Goal: Navigation & Orientation: Find specific page/section

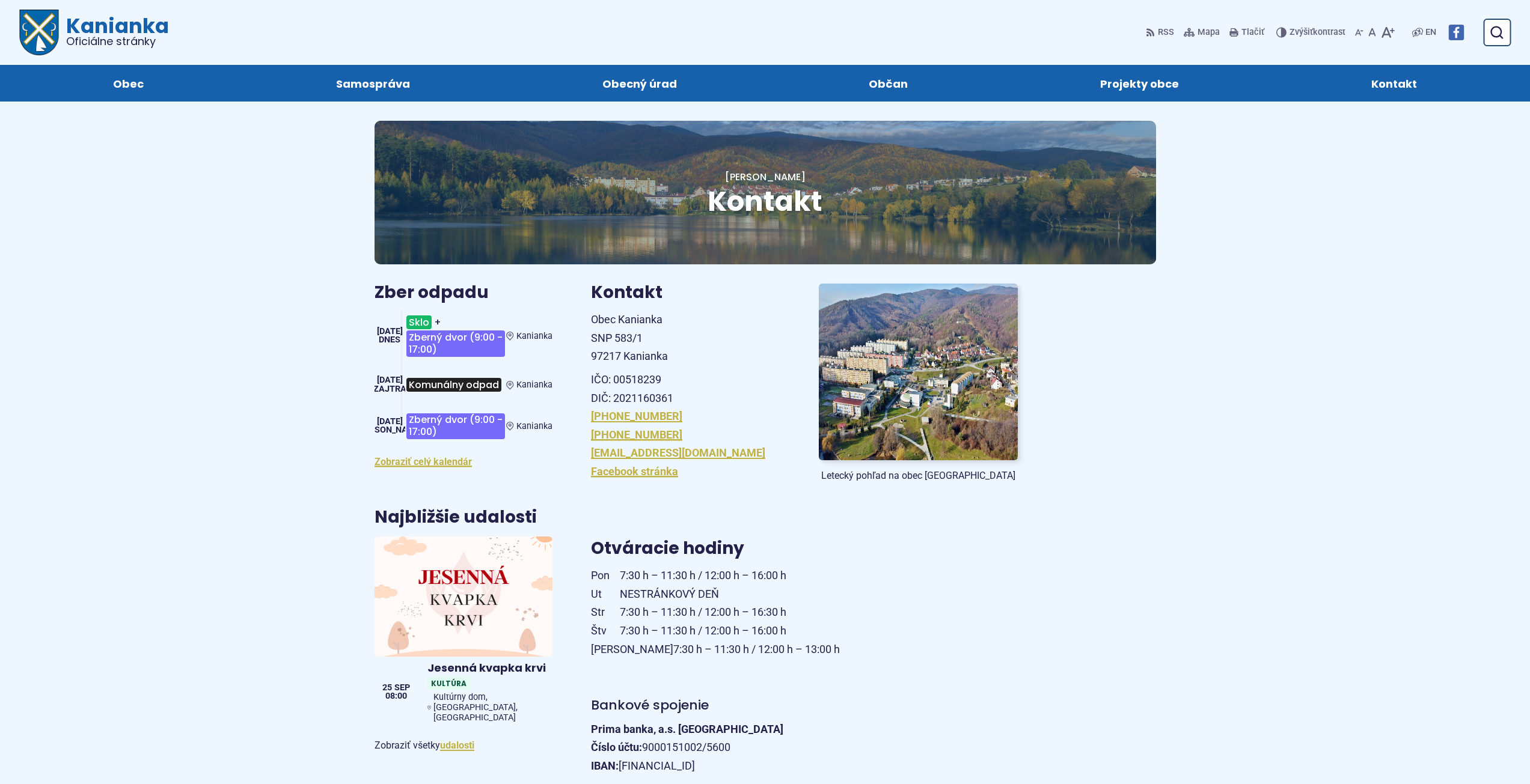
scroll to position [1002, 0]
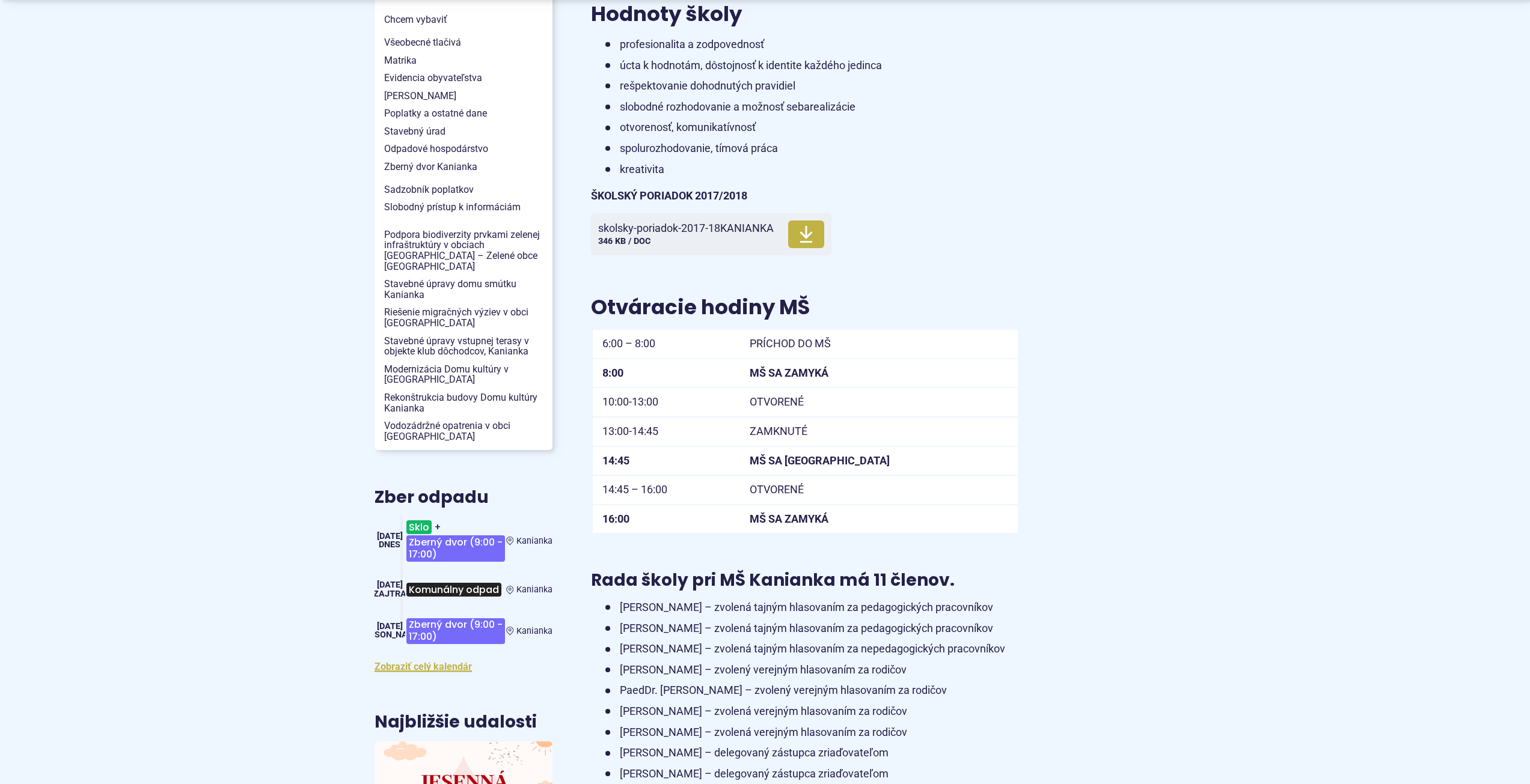
scroll to position [1202, 0]
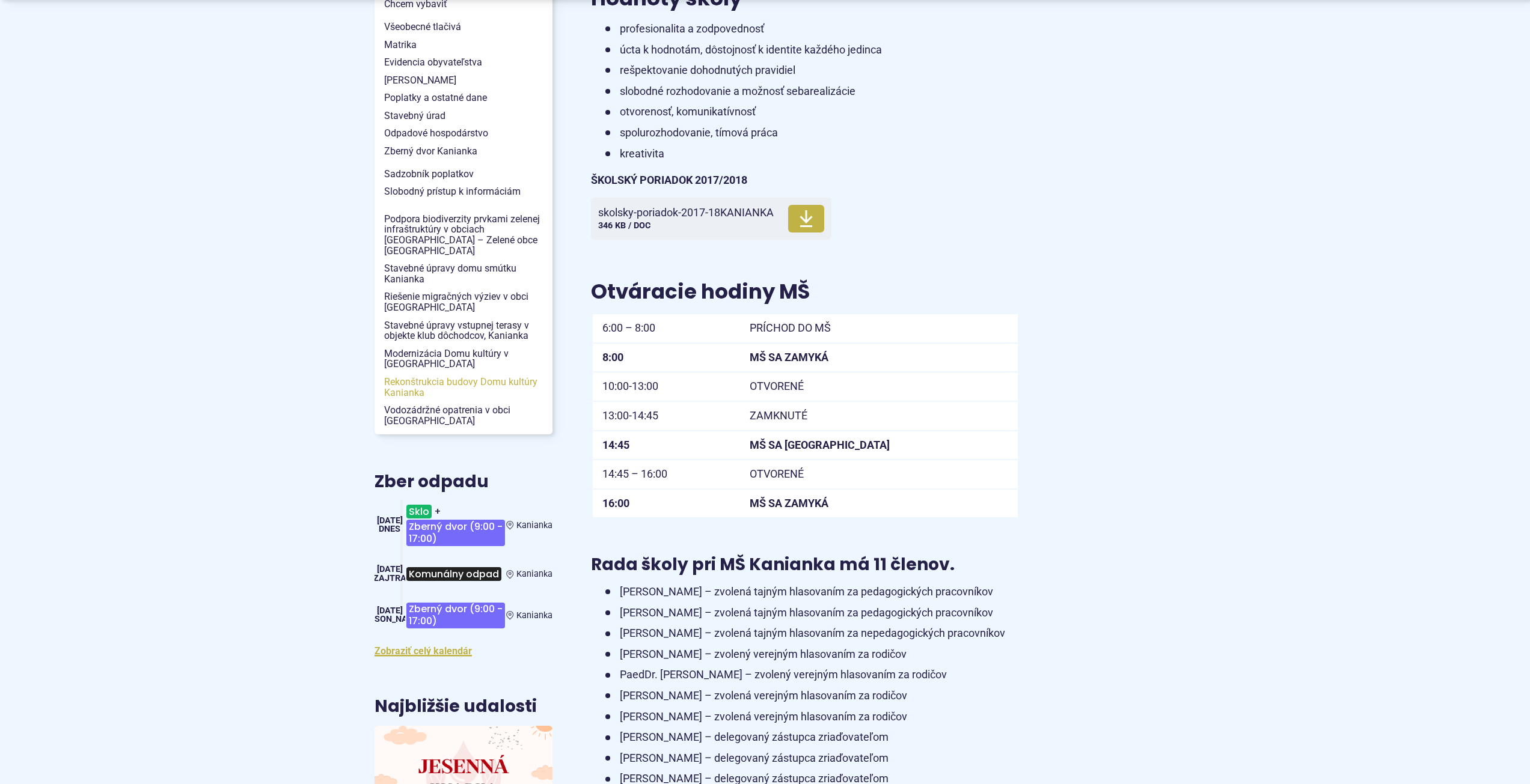
click at [444, 373] on span "Rekonštrukcia budovy Domu kultúry Kanianka" at bounding box center [464, 388] width 159 height 29
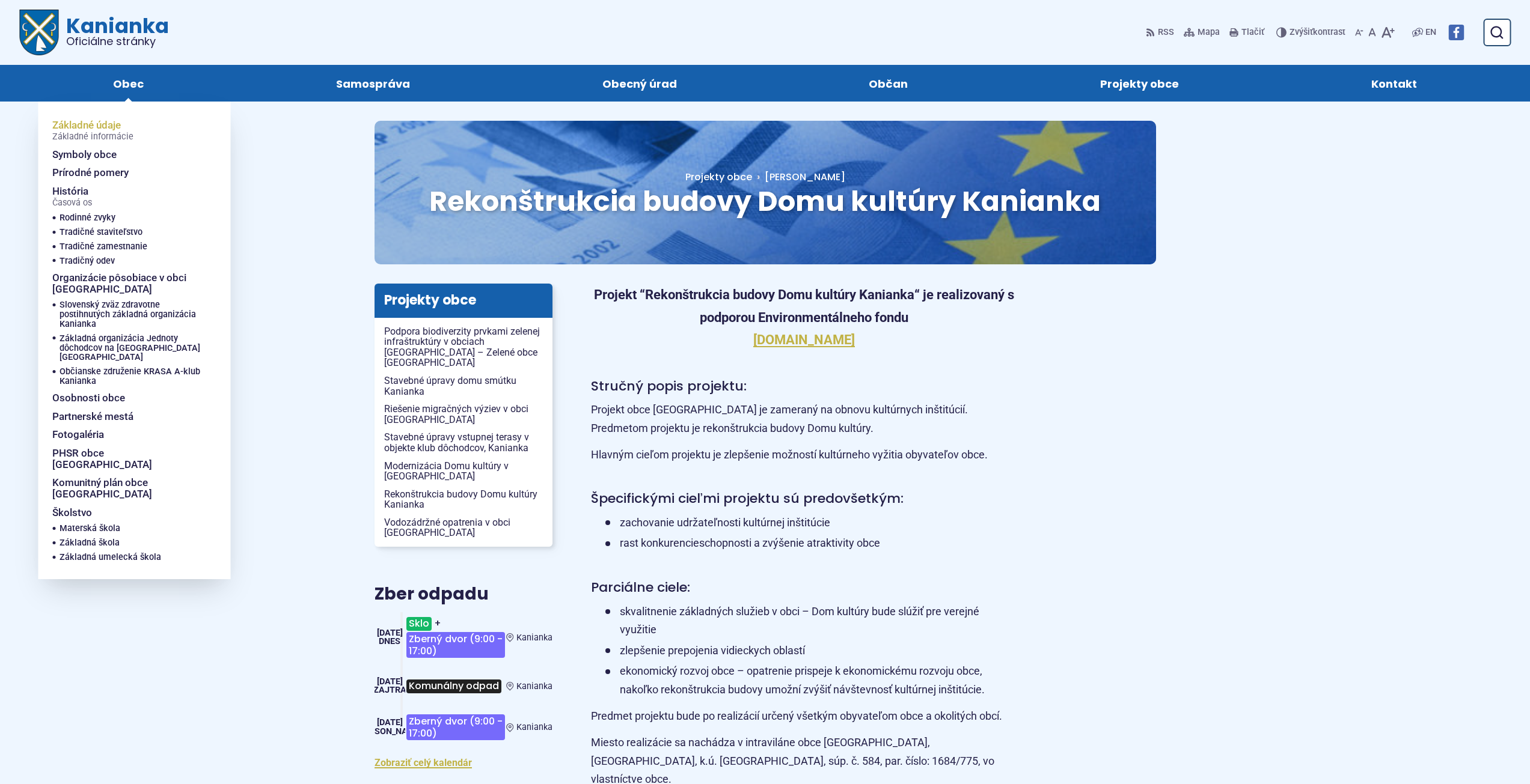
click at [88, 124] on span "Základné údaje Základné informácie" at bounding box center [93, 130] width 81 height 29
